Goal: Task Accomplishment & Management: Manage account settings

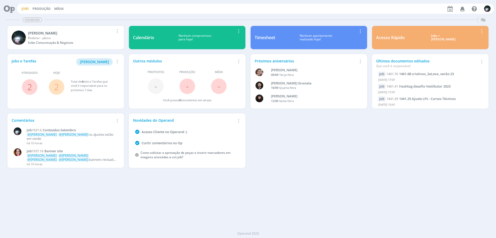
click at [26, 7] on link "Jobs" at bounding box center [24, 8] width 7 height 4
click at [25, 8] on link "Jobs" at bounding box center [24, 8] width 7 height 4
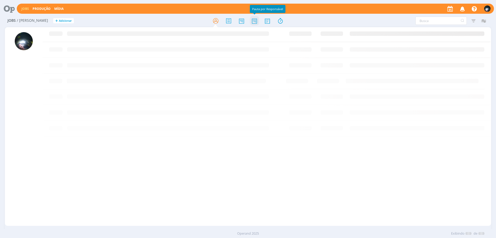
click at [253, 23] on icon at bounding box center [254, 21] width 9 height 10
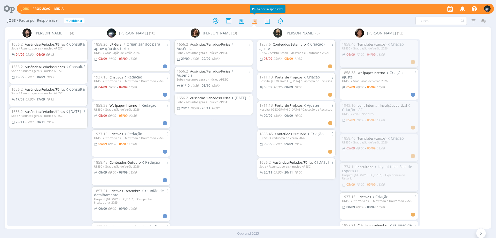
click at [124, 106] on link "Wallpaper interno" at bounding box center [124, 105] width 28 height 5
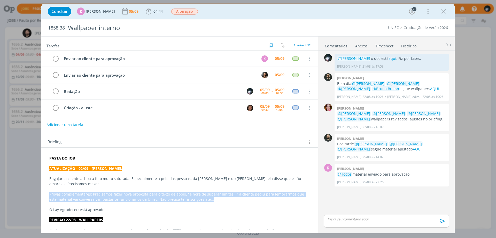
drag, startPoint x: 49, startPoint y: 195, endPoint x: 201, endPoint y: 199, distance: 152.0
copy p "Provas complementares: Precisamos fazer nova proposta para o texto de apoio, "é…"
click at [143, 193] on p "Provas complementares: Precisamos fazer nova proposta para o texto de apoio, "é…" at bounding box center [179, 196] width 261 height 10
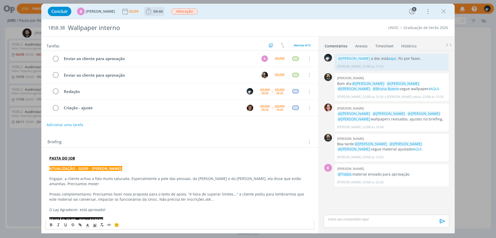
click at [147, 11] on icon "dialog" at bounding box center [149, 11] width 8 height 8
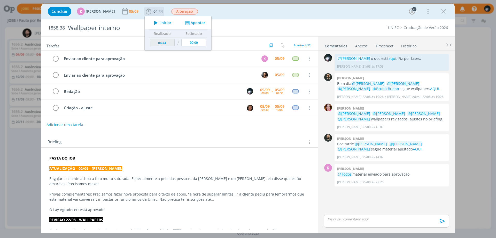
click at [199, 22] on button "Apontar" at bounding box center [194, 22] width 21 height 5
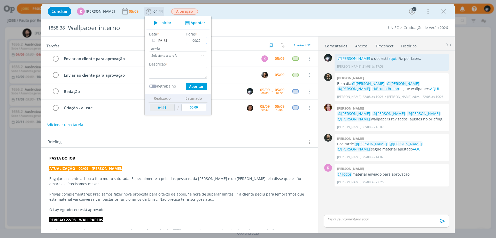
type input "00:25"
click at [186, 70] on textarea "dialog" at bounding box center [178, 73] width 58 height 12
type textarea "redação"
click at [191, 83] on button "Apontar" at bounding box center [196, 86] width 21 height 7
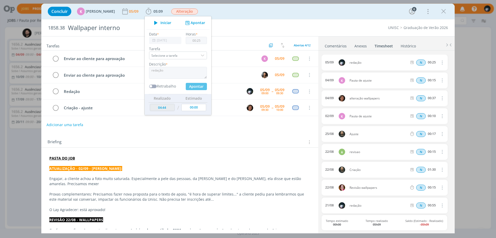
type input "05:09"
type input "00:00"
click at [218, 12] on div "Concluir K [PERSON_NAME] [DATE] 05:09 Iniciar Apontar Data * [DATE] Horas * 00:…" at bounding box center [248, 11] width 406 height 12
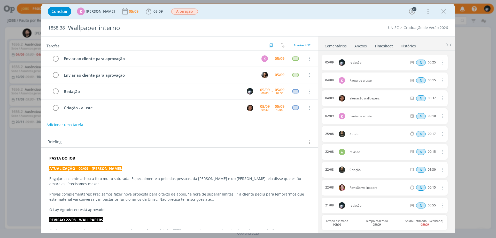
click at [333, 46] on link "Comentários" at bounding box center [336, 44] width 22 height 7
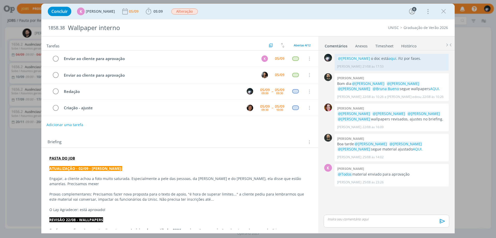
click at [359, 223] on div "dialog" at bounding box center [387, 220] width 126 height 13
click at [351, 222] on icon "dialog" at bounding box center [351, 222] width 2 height 2
paste input "[URL][DOMAIN_NAME]"
type input "[URL][DOMAIN_NAME]"
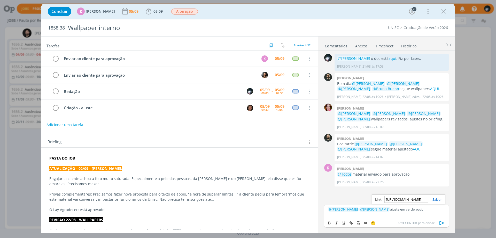
scroll to position [0, 0]
click at [438, 198] on link "dialog" at bounding box center [435, 199] width 13 height 5
click at [428, 208] on p "﻿ @ [PERSON_NAME] ﻿ ﻿ @ [PERSON_NAME] ﻿ ajuste em verde aqui ." at bounding box center [386, 209] width 117 height 5
click at [441, 222] on icon "dialog" at bounding box center [442, 223] width 8 height 8
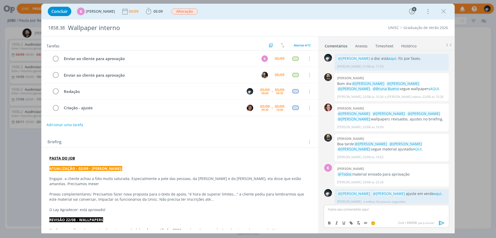
scroll to position [3, 0]
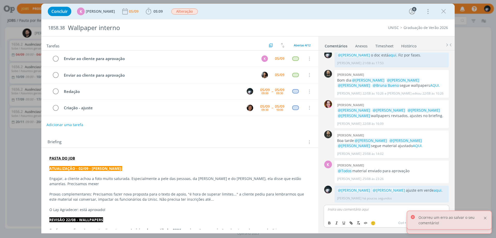
click at [485, 216] on div at bounding box center [485, 217] width 5 height 5
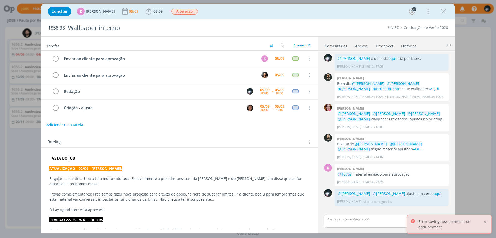
click at [383, 210] on div "0 @[PERSON_NAME] o doc está aqui . Fiz por fases. [PERSON_NAME] [DATE] 17:53 👍 …" at bounding box center [387, 132] width 130 height 161
click at [486, 221] on div at bounding box center [485, 221] width 5 height 5
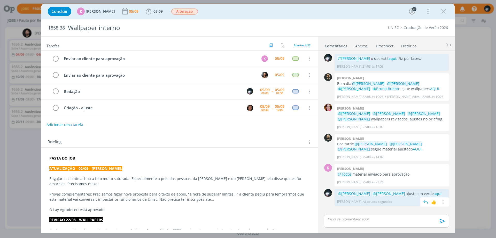
click at [413, 199] on div "[PERSON_NAME] há poucos segundos 👍 Editar Excluir" at bounding box center [391, 199] width 109 height 7
click at [414, 192] on p "@[PERSON_NAME] @[PERSON_NAME] ajuste em verde aqui ." at bounding box center [391, 193] width 109 height 5
click at [417, 193] on p "@[PERSON_NAME] @[PERSON_NAME] ajuste em verde aqui ." at bounding box center [391, 193] width 109 height 5
click at [443, 201] on icon "dialog" at bounding box center [443, 201] width 6 height 5
click at [432, 186] on link "Editar" at bounding box center [425, 186] width 41 height 8
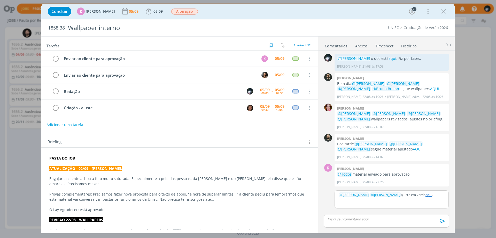
click at [434, 194] on p "﻿ @ [PERSON_NAME] ﻿ ﻿ @ [PERSON_NAME] ﻿ ajuste em verde aqui ." at bounding box center [392, 194] width 106 height 5
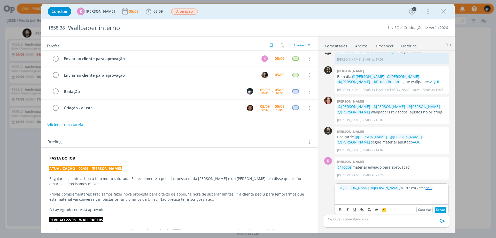
scroll to position [7, 0]
click at [439, 209] on button "Salvar" at bounding box center [441, 209] width 12 height 6
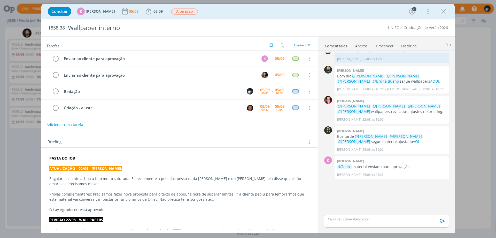
scroll to position [0, 0]
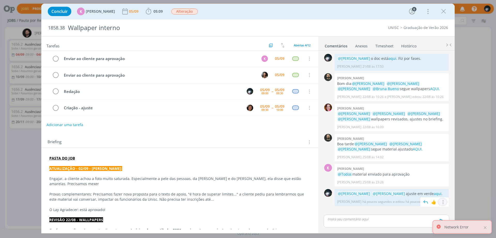
click at [444, 200] on icon "dialog" at bounding box center [443, 201] width 6 height 5
click at [432, 187] on link "Editar" at bounding box center [425, 186] width 41 height 8
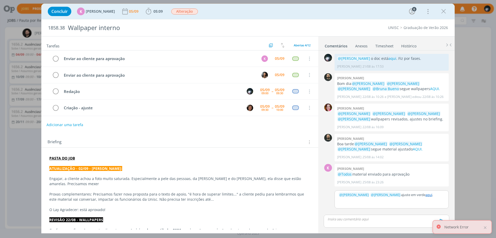
click at [409, 195] on p "﻿ @ [PERSON_NAME] ﻿ ﻿ @ [PERSON_NAME] ﻿ ajuste em verde aqui ." at bounding box center [392, 194] width 106 height 5
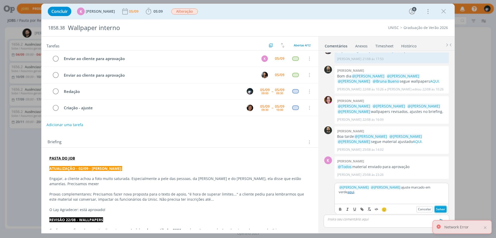
click at [437, 208] on button "Salvar" at bounding box center [441, 209] width 12 height 6
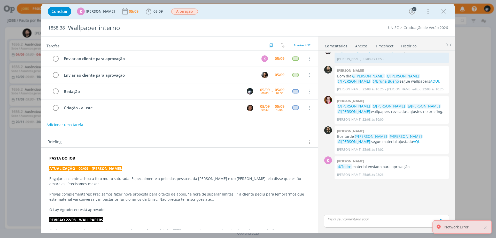
scroll to position [0, 0]
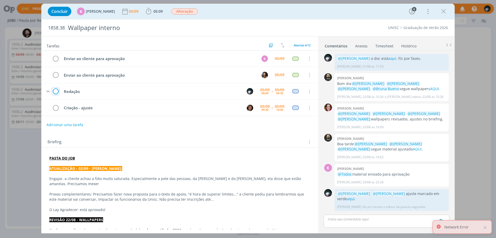
click at [56, 92] on icon "dialog" at bounding box center [55, 92] width 7 height 8
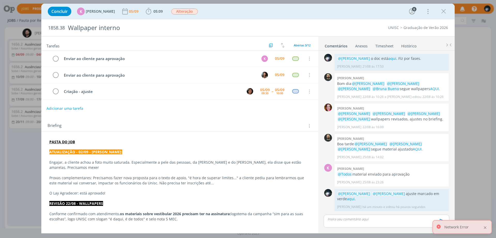
click at [485, 226] on div at bounding box center [485, 227] width 5 height 5
click at [444, 9] on icon "dialog" at bounding box center [444, 11] width 8 height 8
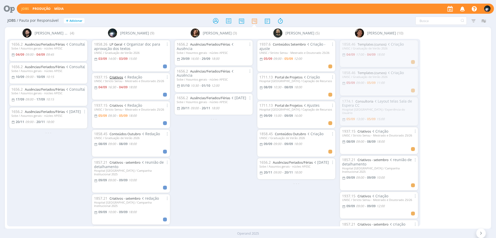
click at [117, 78] on link "Criativos" at bounding box center [116, 77] width 13 height 5
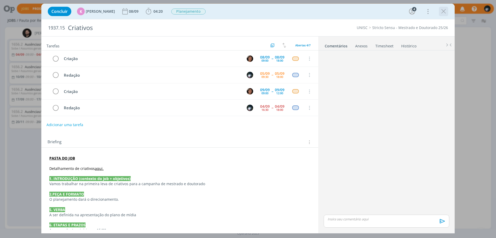
click at [442, 10] on icon "dialog" at bounding box center [444, 11] width 8 height 8
